Goal: Transaction & Acquisition: Purchase product/service

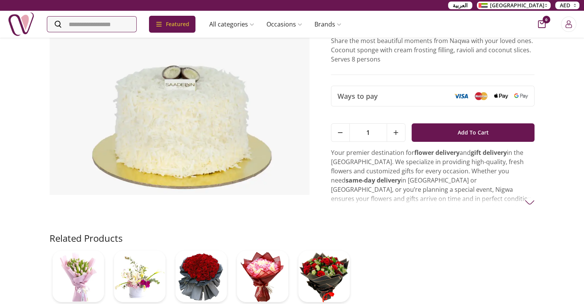
scroll to position [77, 0]
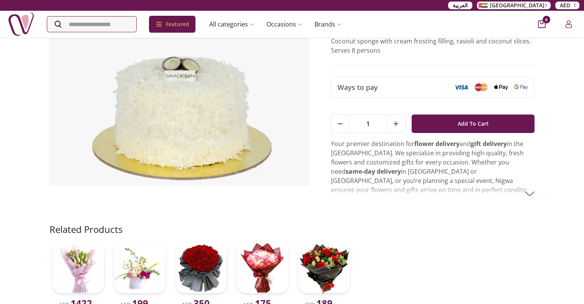
click at [525, 190] on p "Your premier destination for flower delivery and gift delivery in the UAE. We s…" at bounding box center [433, 189] width 204 height 101
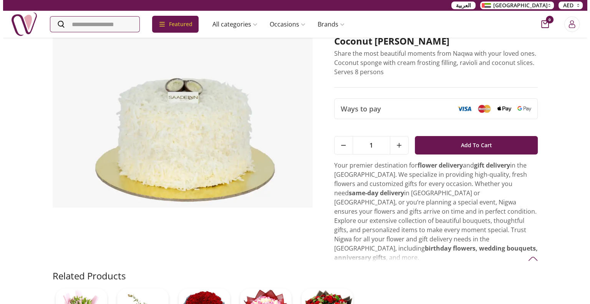
scroll to position [38, 0]
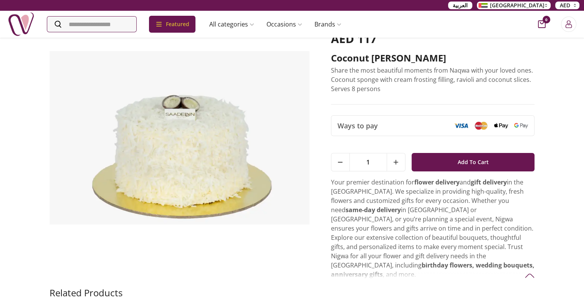
click at [182, 159] on img at bounding box center [180, 138] width 260 height 212
